Goal: Find specific page/section: Find specific page/section

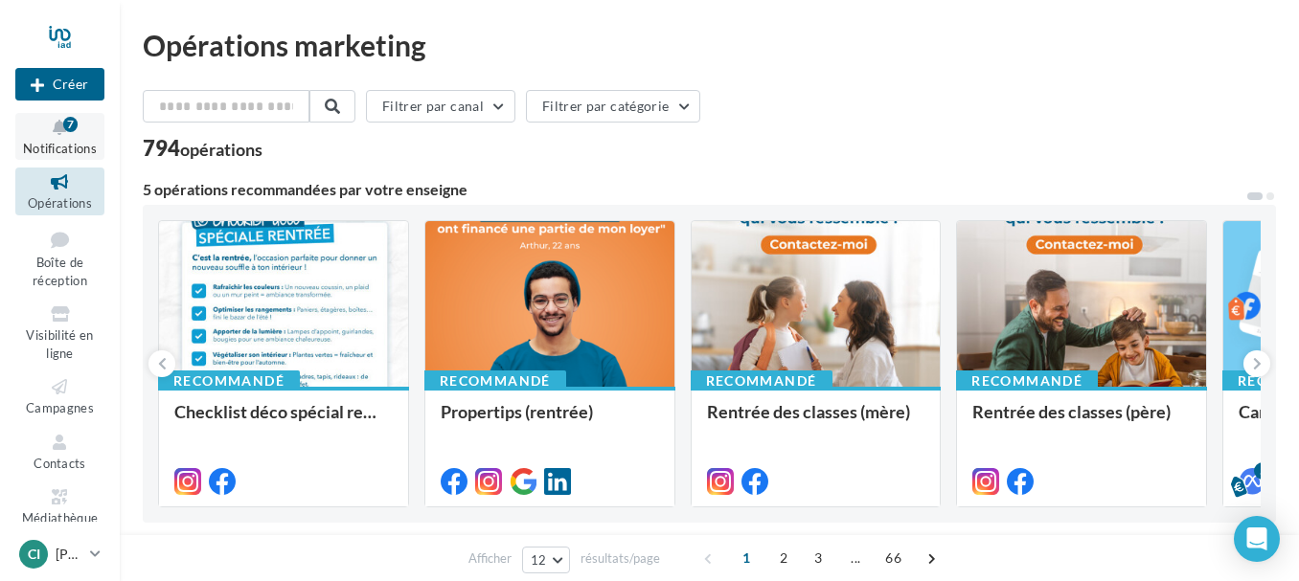
click at [83, 119] on icon at bounding box center [60, 128] width 78 height 22
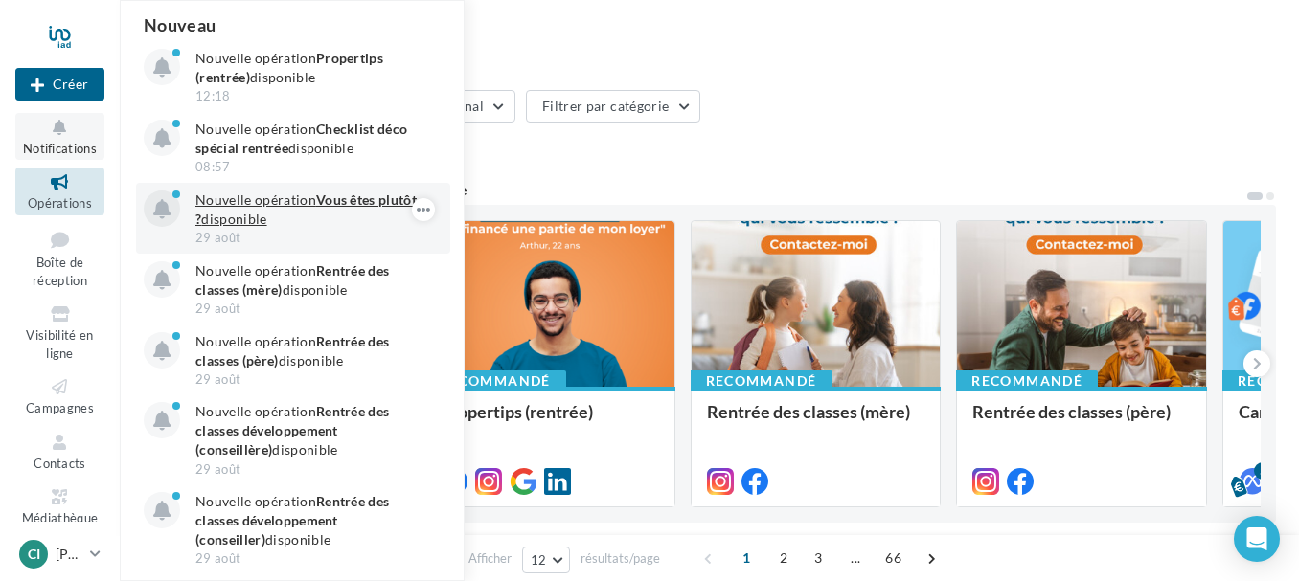
scroll to position [2, 0]
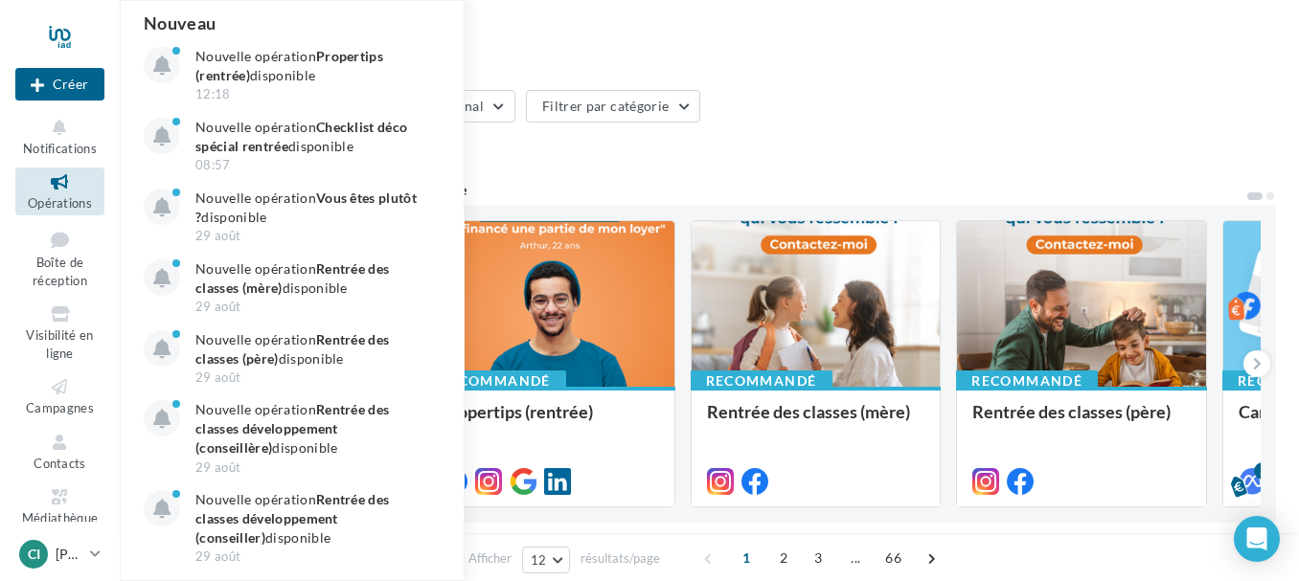
click at [904, 129] on div "Filtrer par canal Filtrer par catégorie" at bounding box center [709, 110] width 1133 height 40
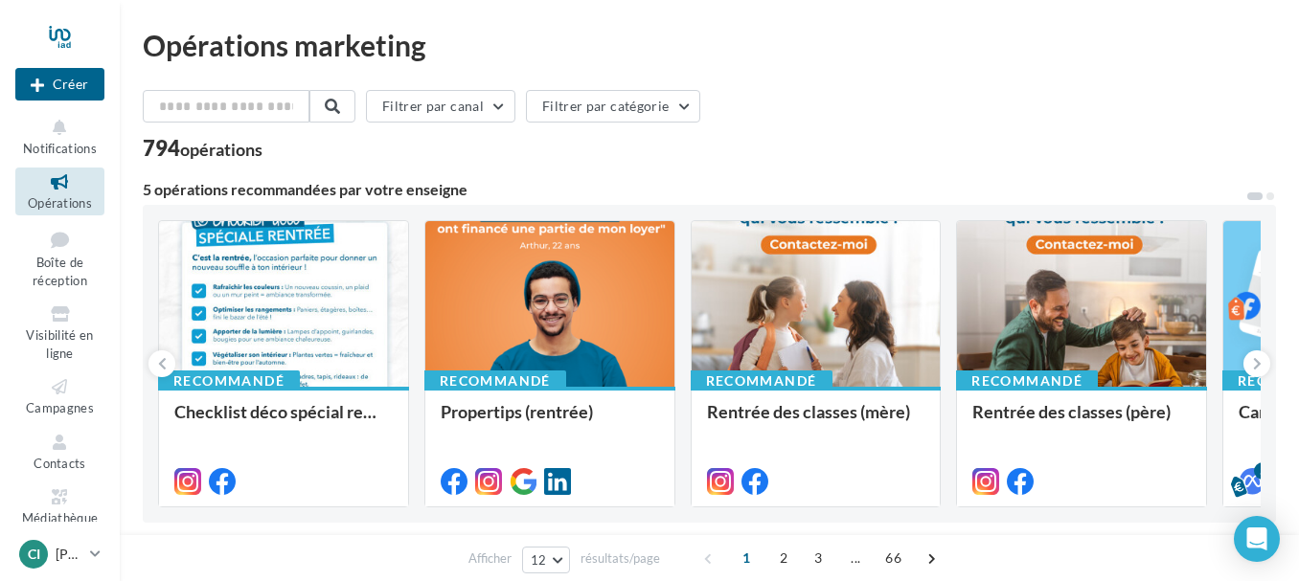
click at [780, 101] on div "Filtrer par canal Filtrer par catégorie" at bounding box center [709, 110] width 1133 height 40
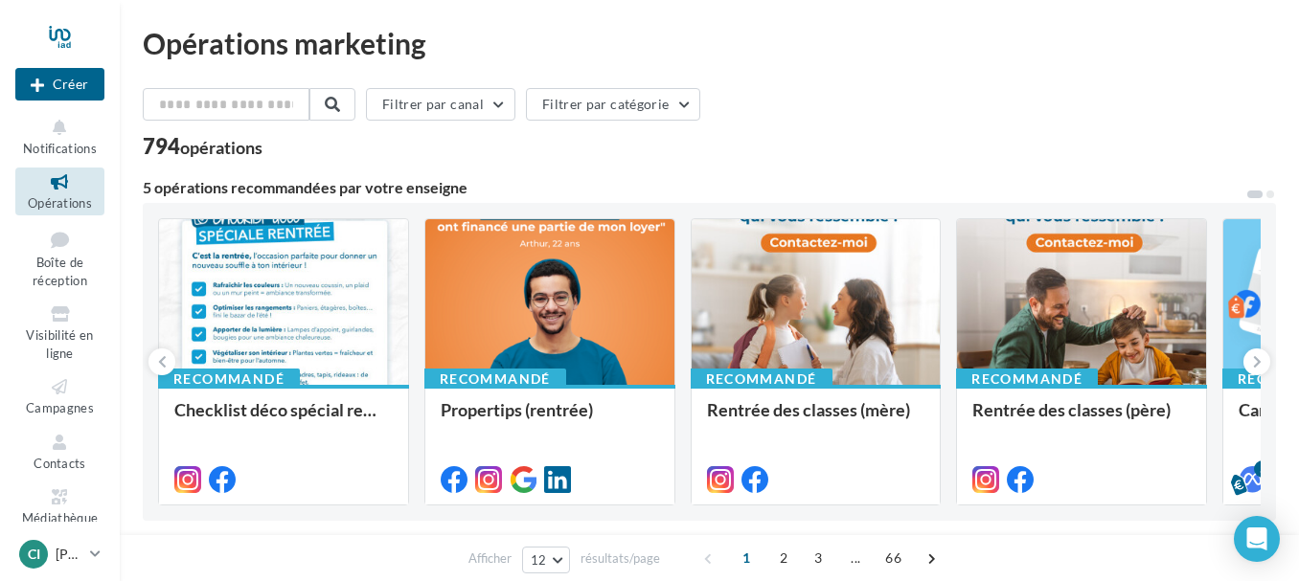
scroll to position [0, 0]
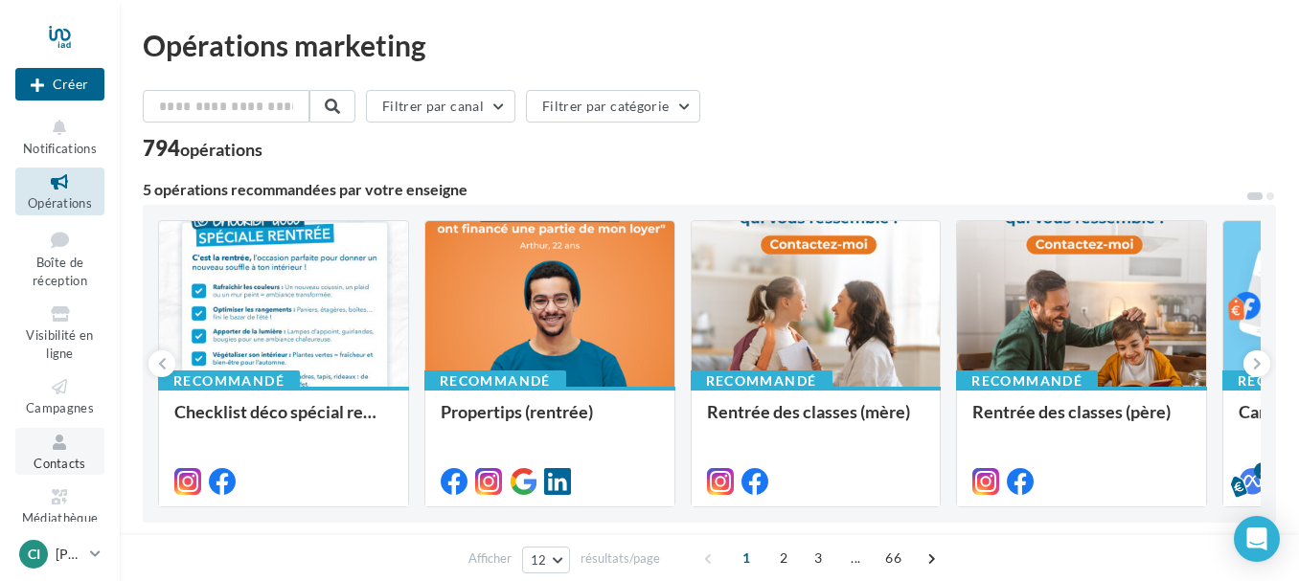
click at [50, 457] on span "Contacts" at bounding box center [60, 463] width 53 height 15
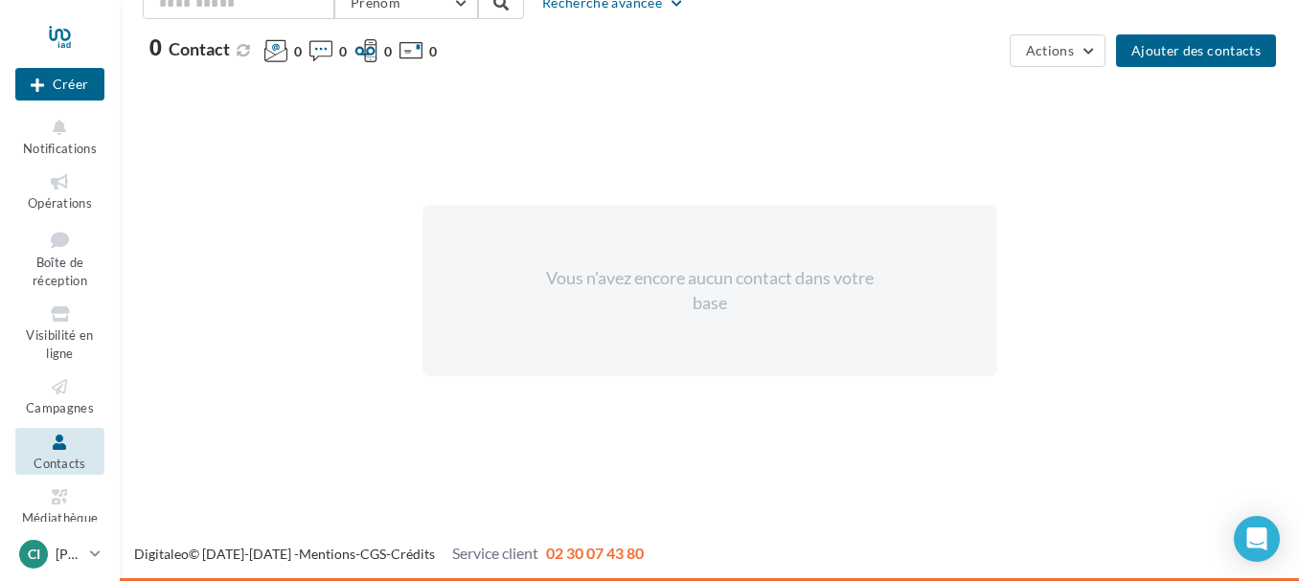
scroll to position [38, 0]
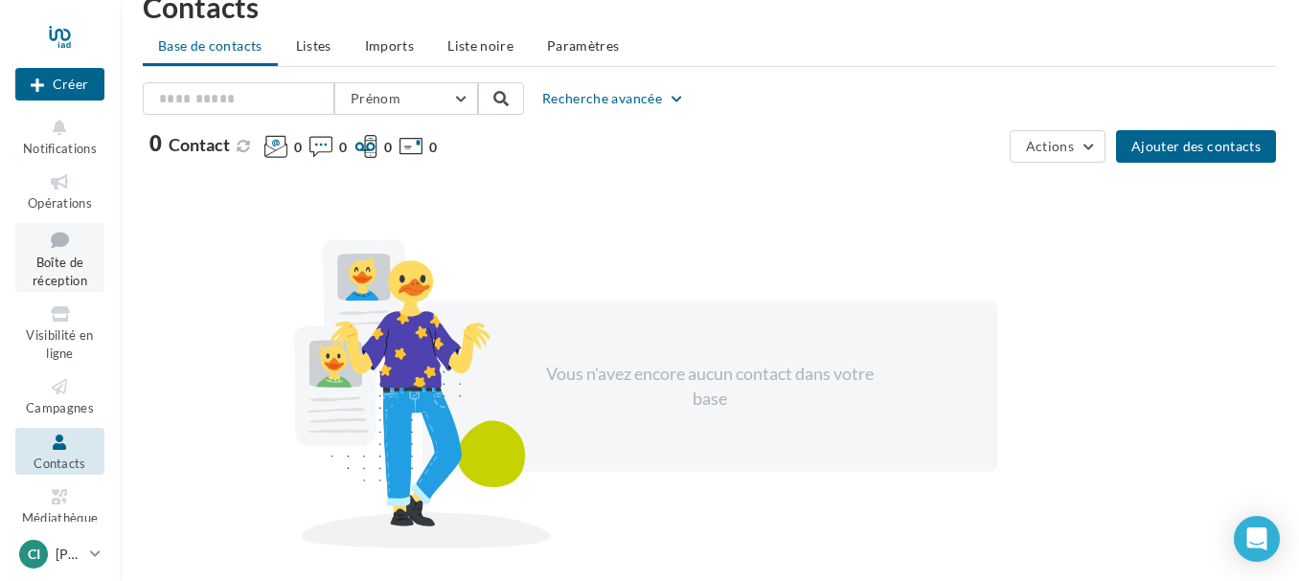
click at [54, 245] on icon at bounding box center [60, 240] width 78 height 26
